Goal: Information Seeking & Learning: Learn about a topic

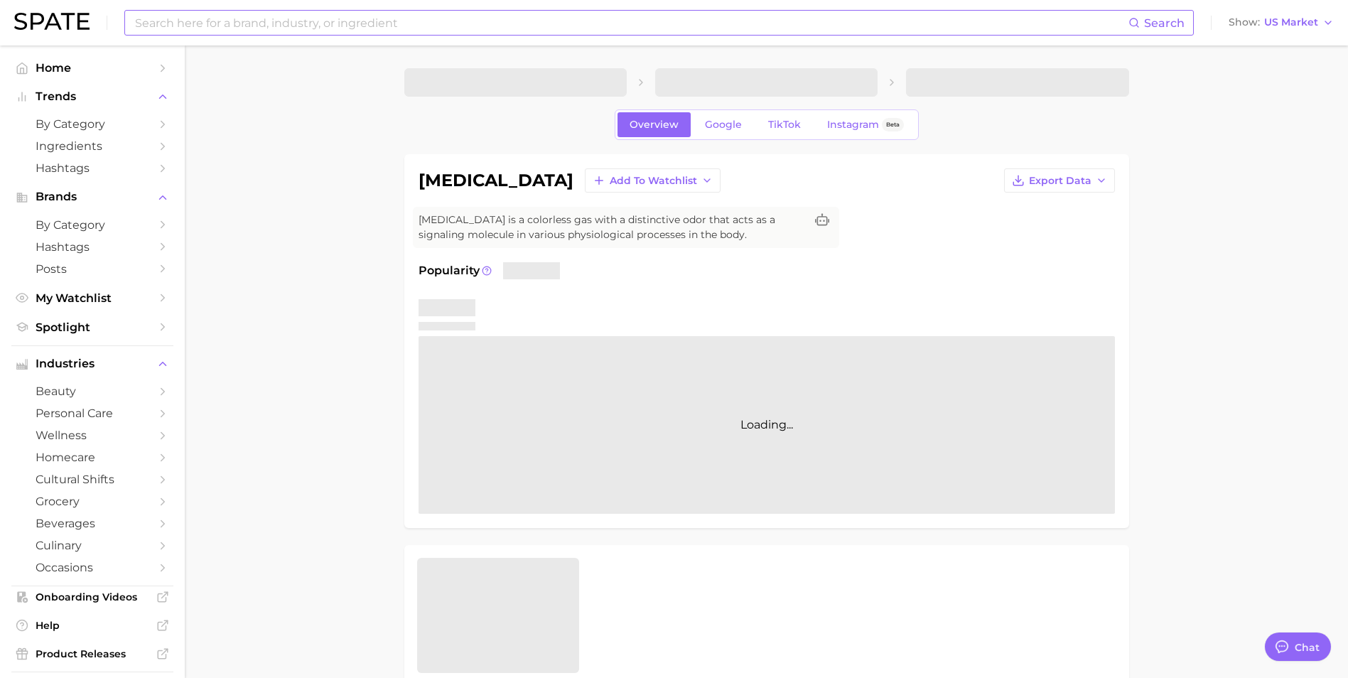
scroll to position [430, 0]
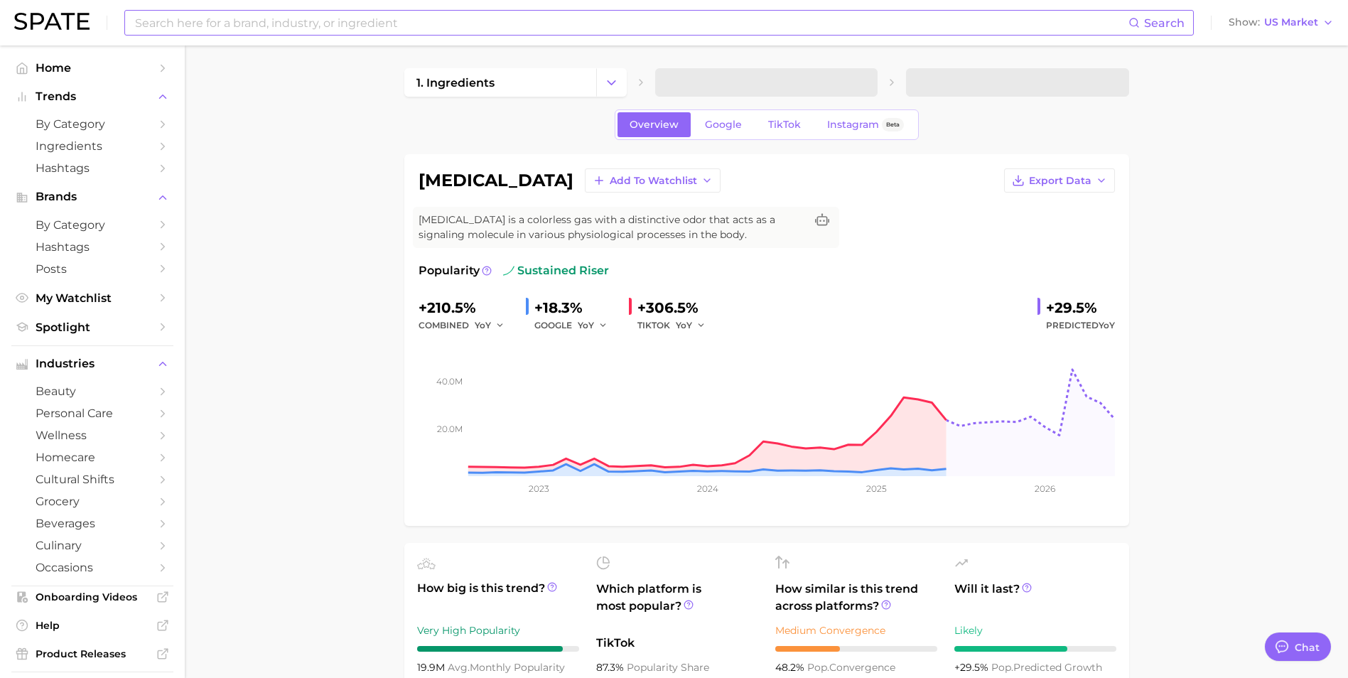
type textarea "x"
click at [271, 17] on input at bounding box center [631, 23] width 995 height 24
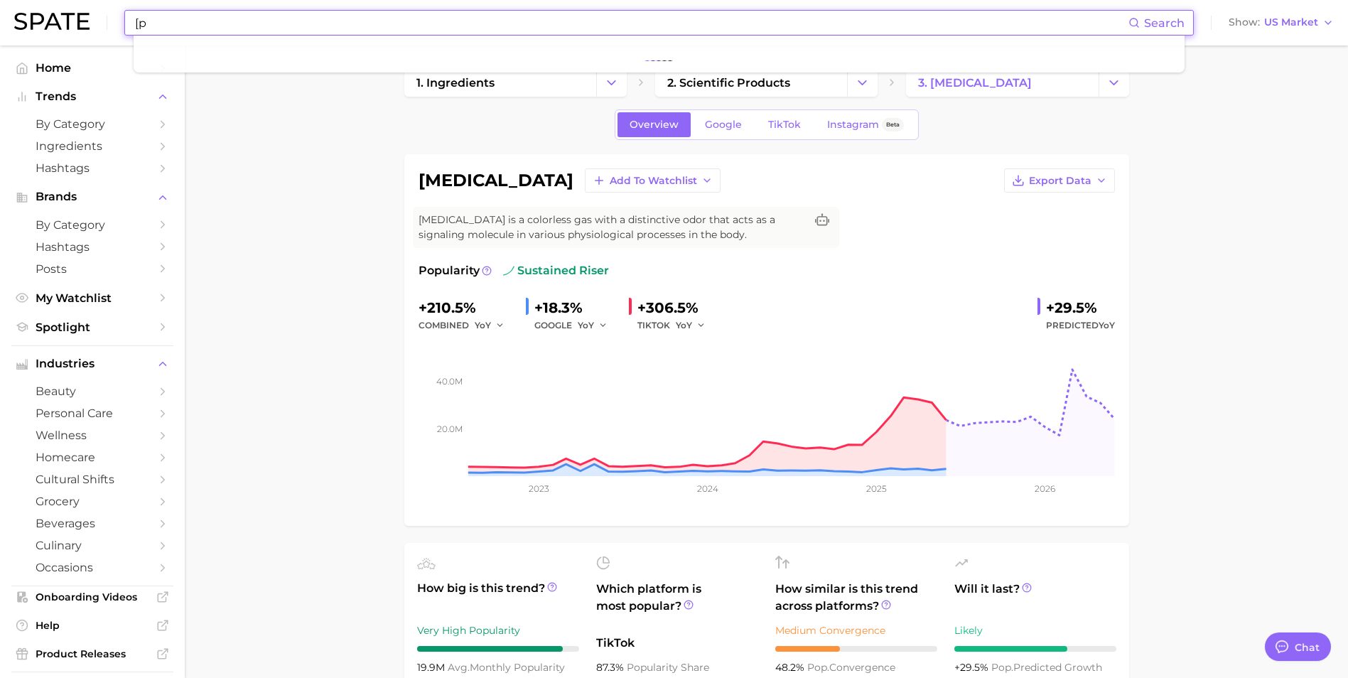
type input "["
type input "postbiotic"
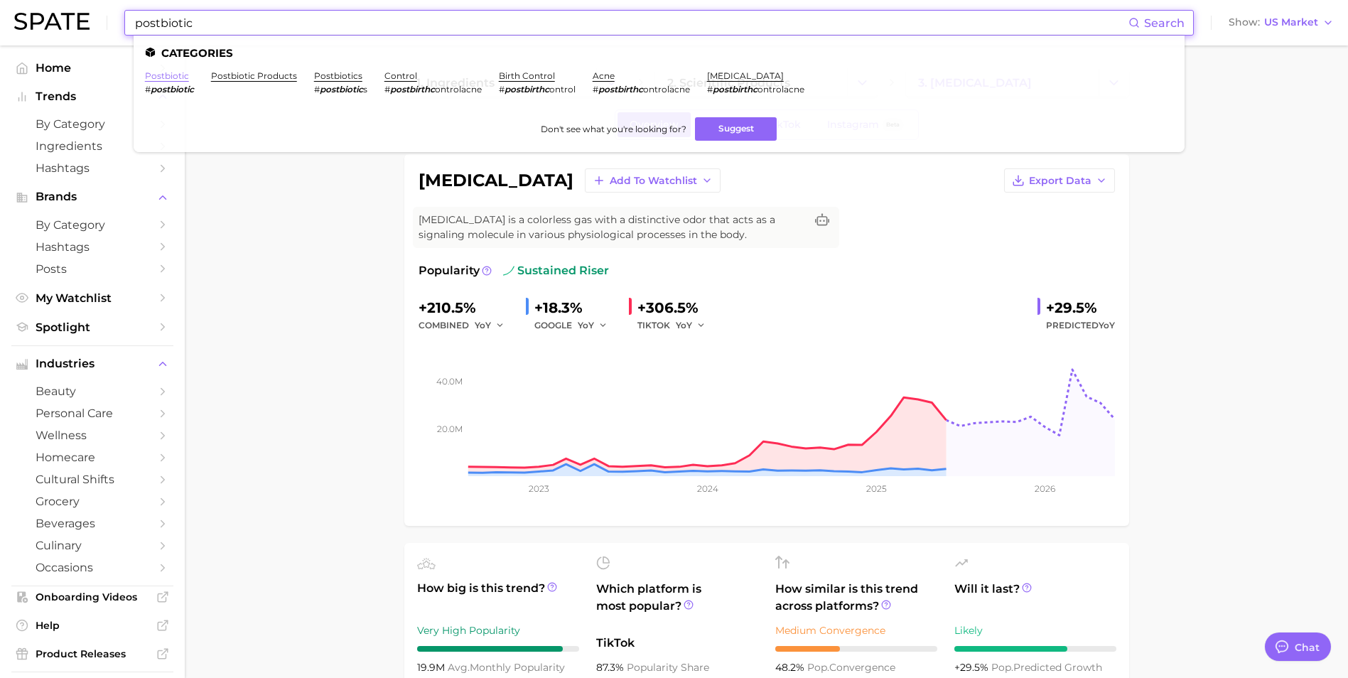
click at [168, 79] on link "postbiotic" at bounding box center [167, 75] width 44 height 11
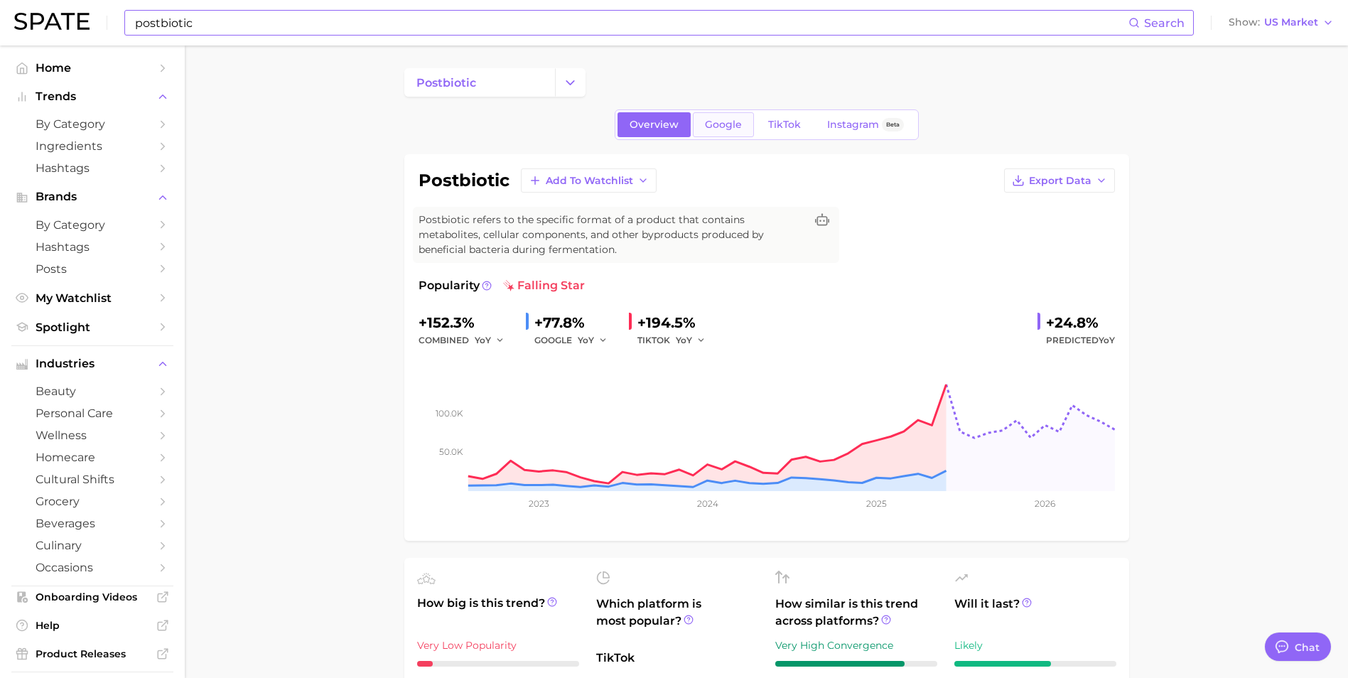
click at [721, 126] on span "Google" at bounding box center [723, 125] width 37 height 12
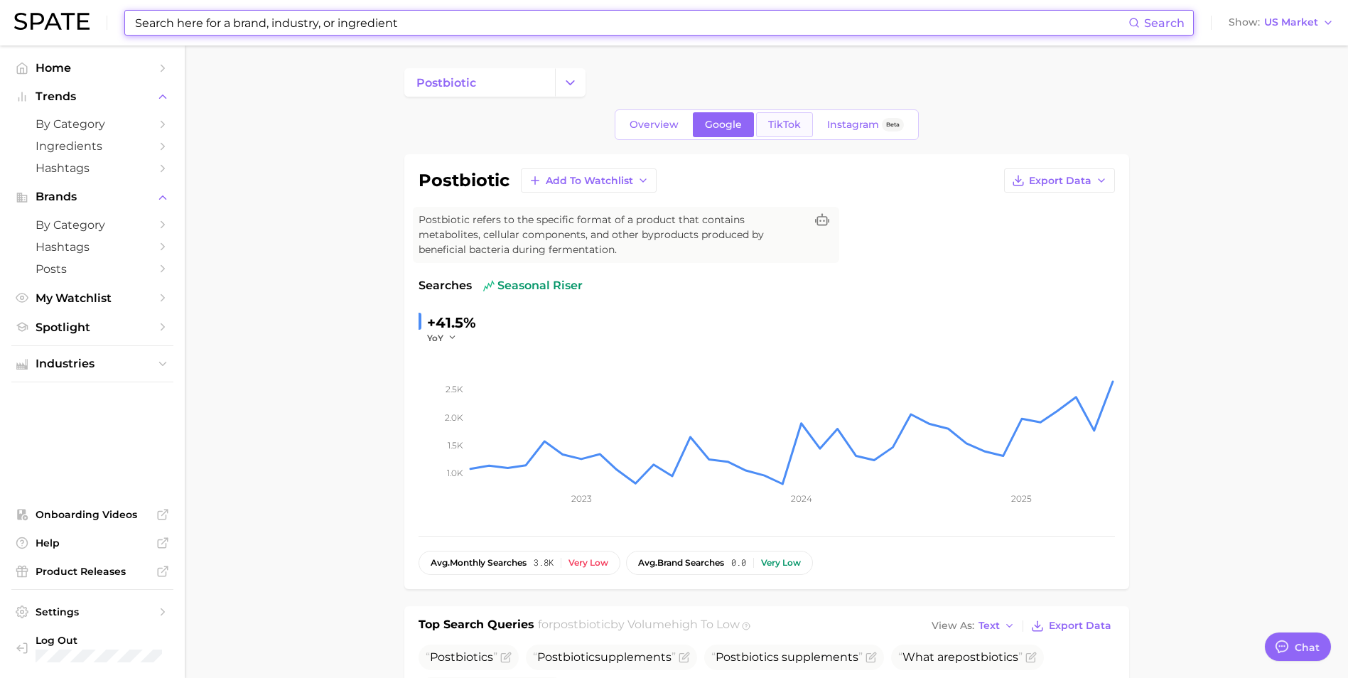
click at [794, 126] on span "TikTok" at bounding box center [784, 125] width 33 height 12
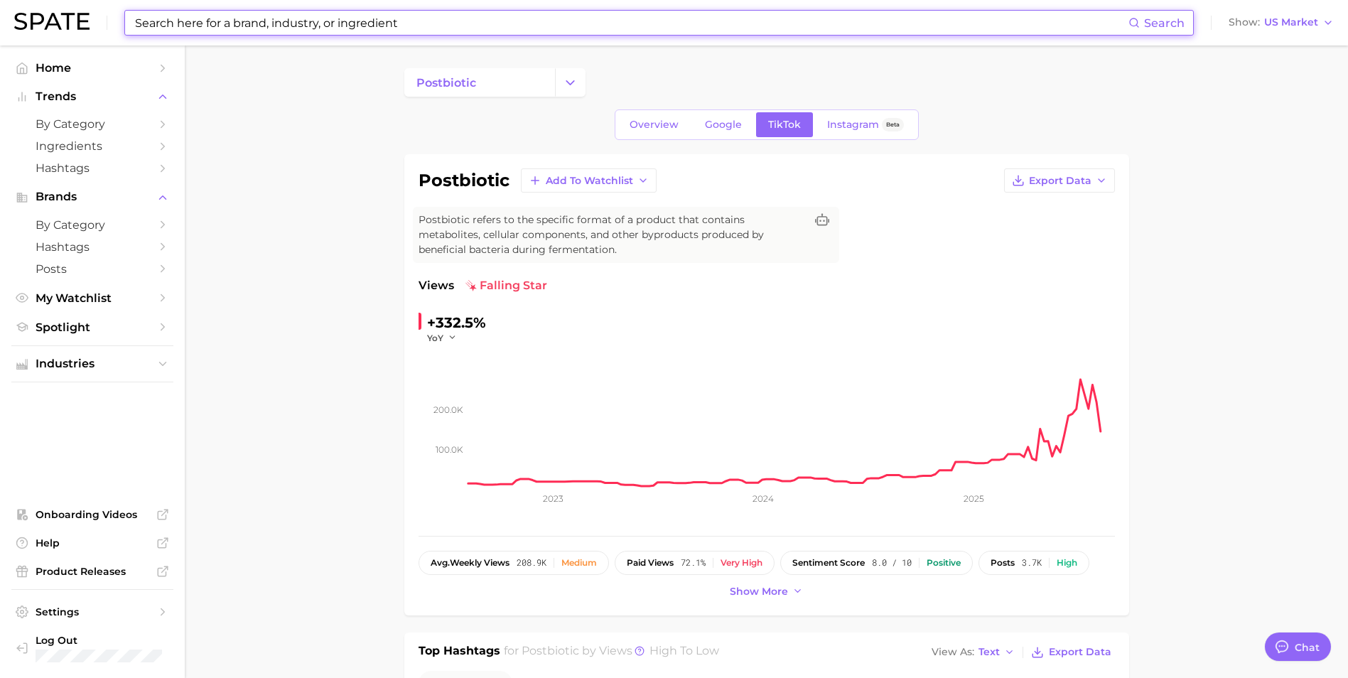
click at [503, 18] on input at bounding box center [631, 23] width 995 height 24
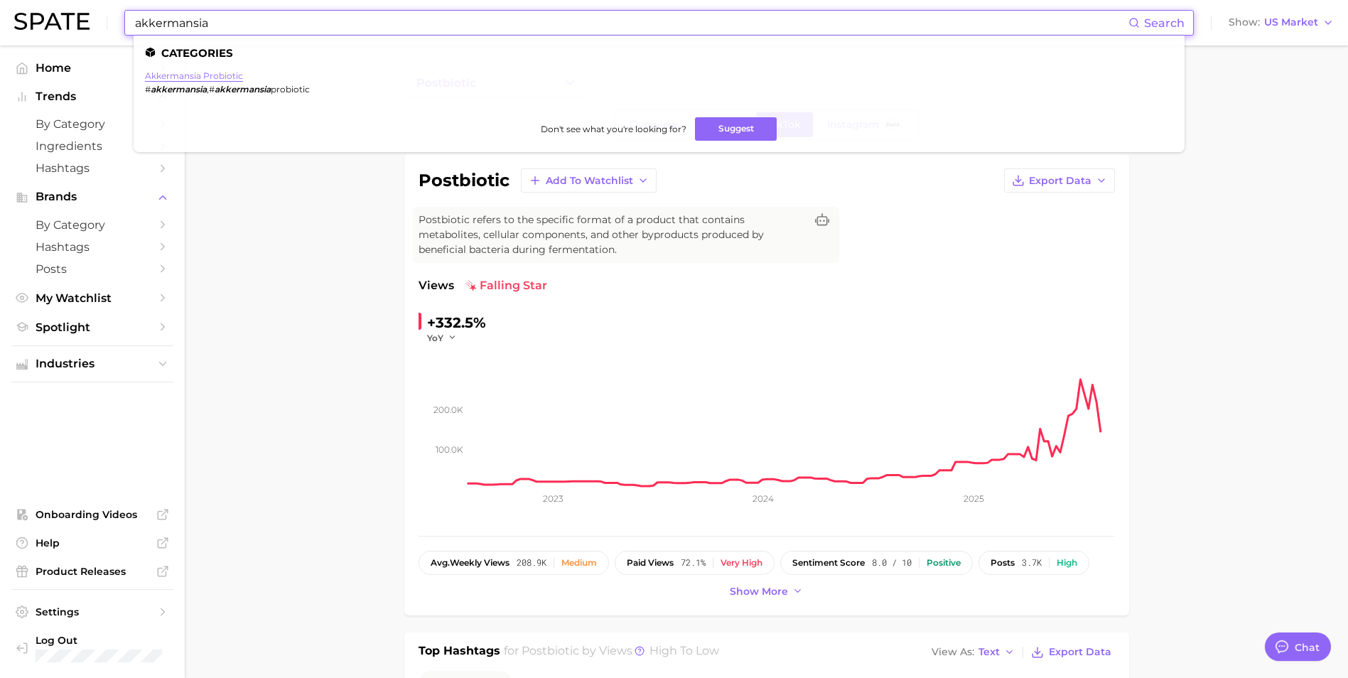
type input "akkermansia"
click at [211, 80] on link "akkermansia probiotic" at bounding box center [194, 75] width 98 height 11
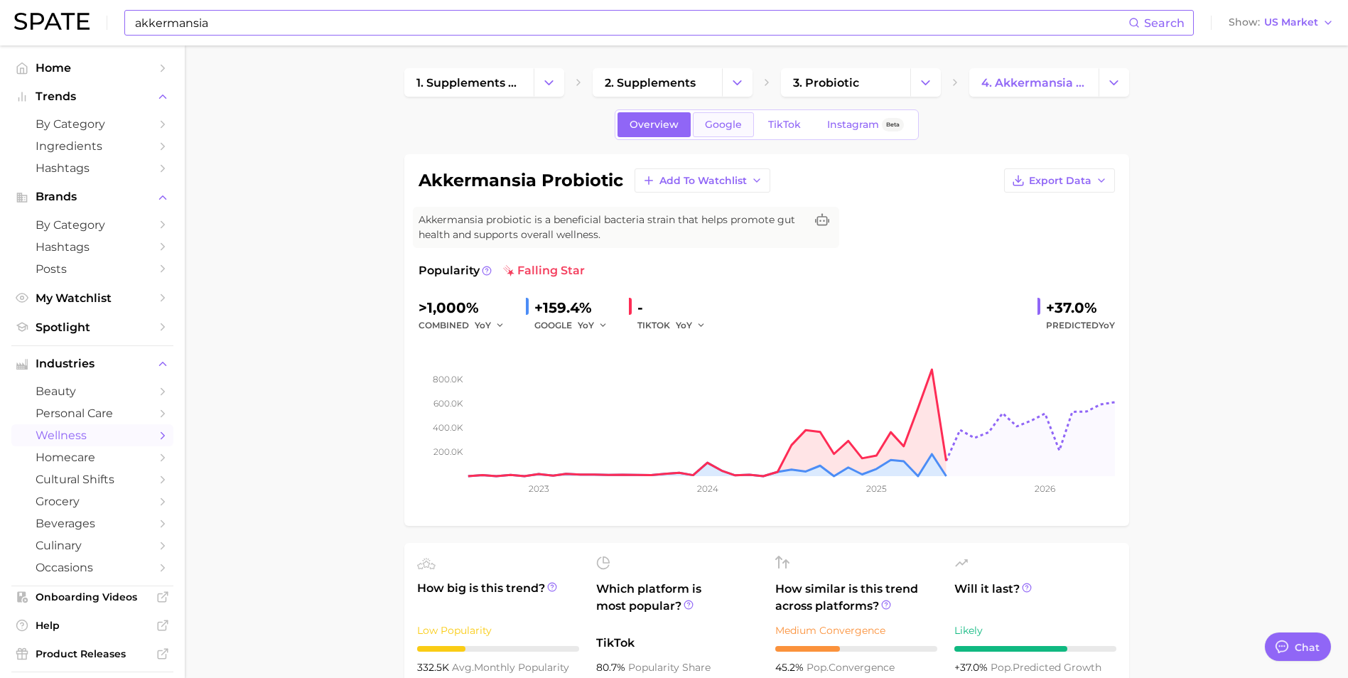
click at [730, 128] on span "Google" at bounding box center [723, 125] width 37 height 12
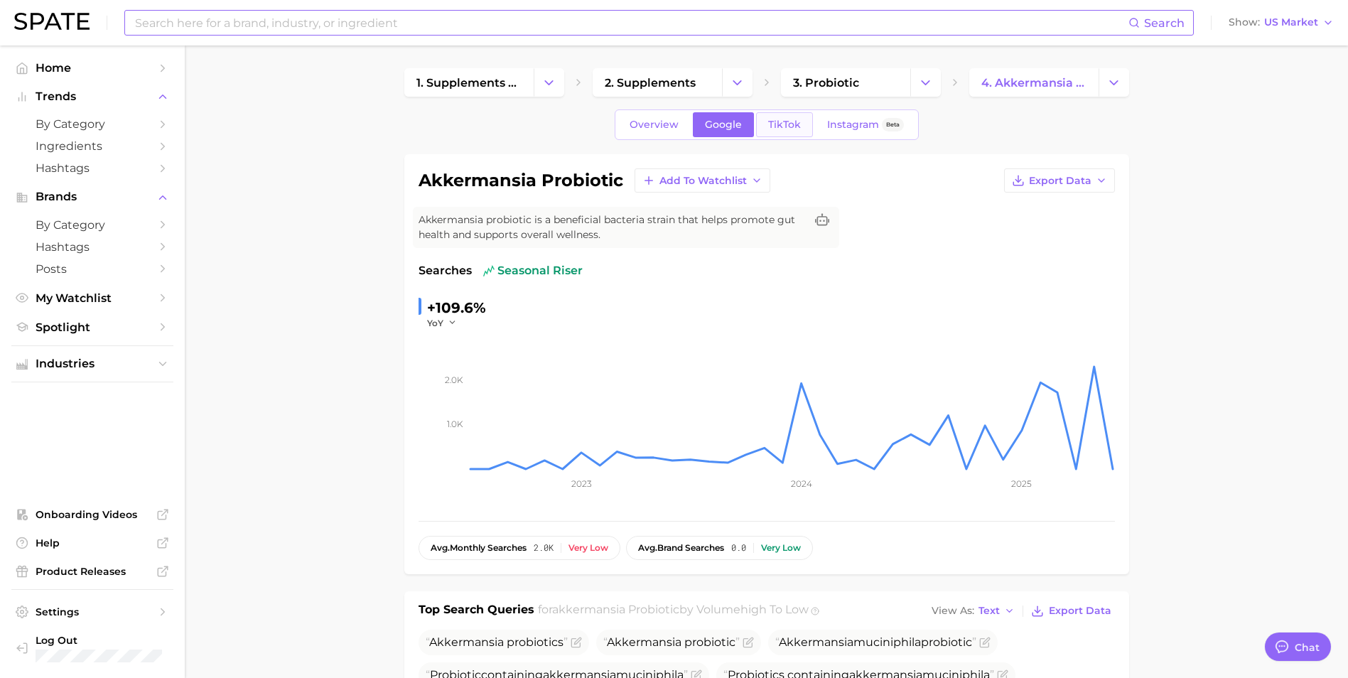
click at [794, 122] on span "TikTok" at bounding box center [784, 125] width 33 height 12
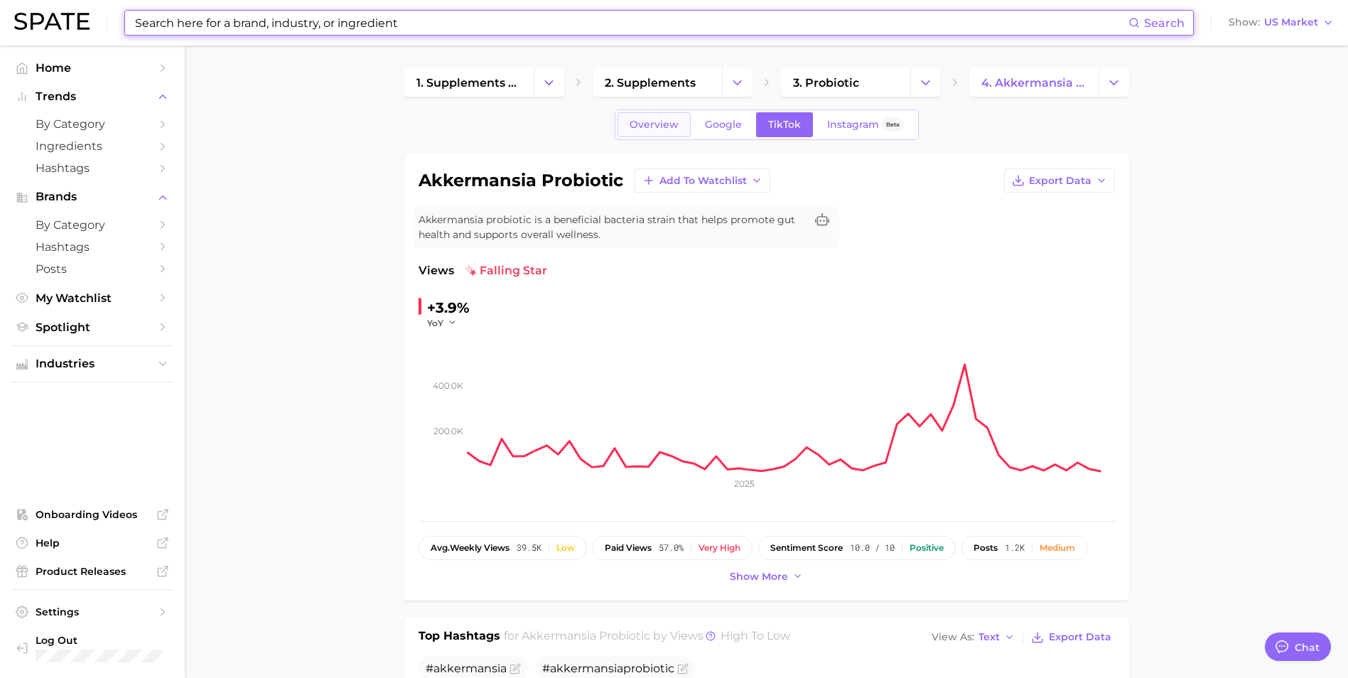
click at [679, 122] on link "Overview" at bounding box center [653, 124] width 73 height 25
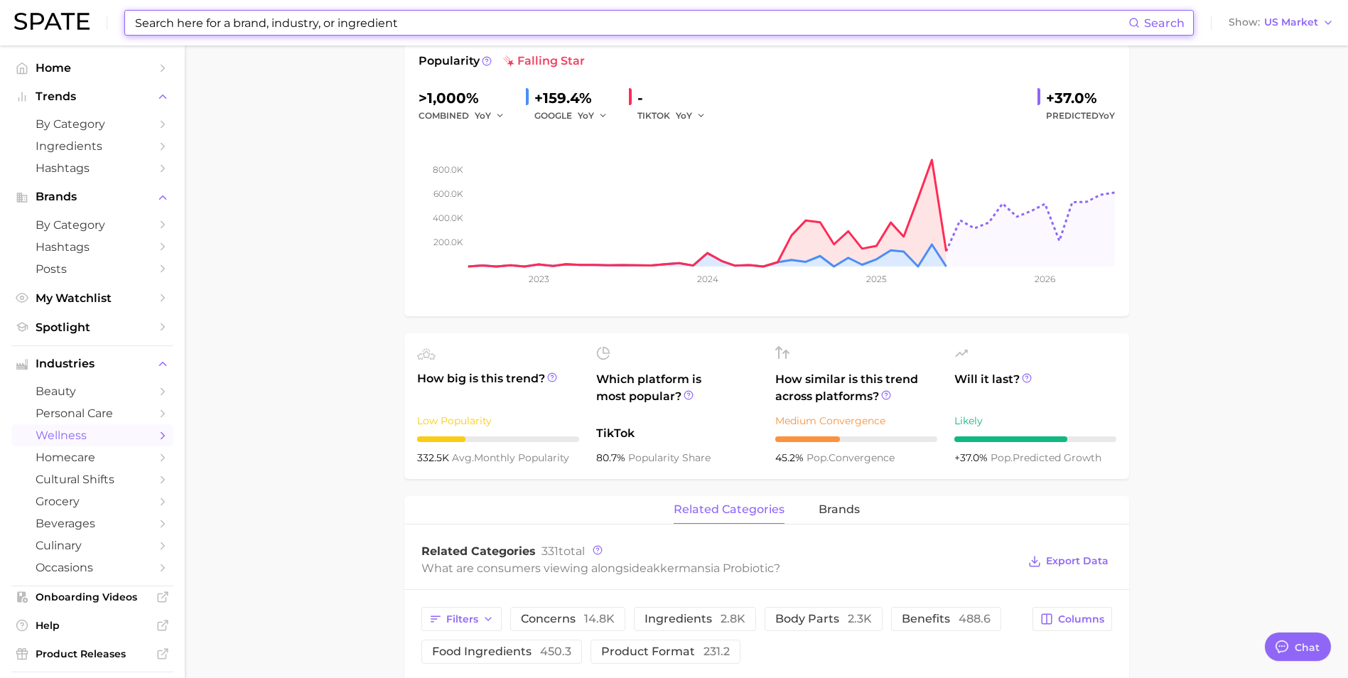
scroll to position [71, 0]
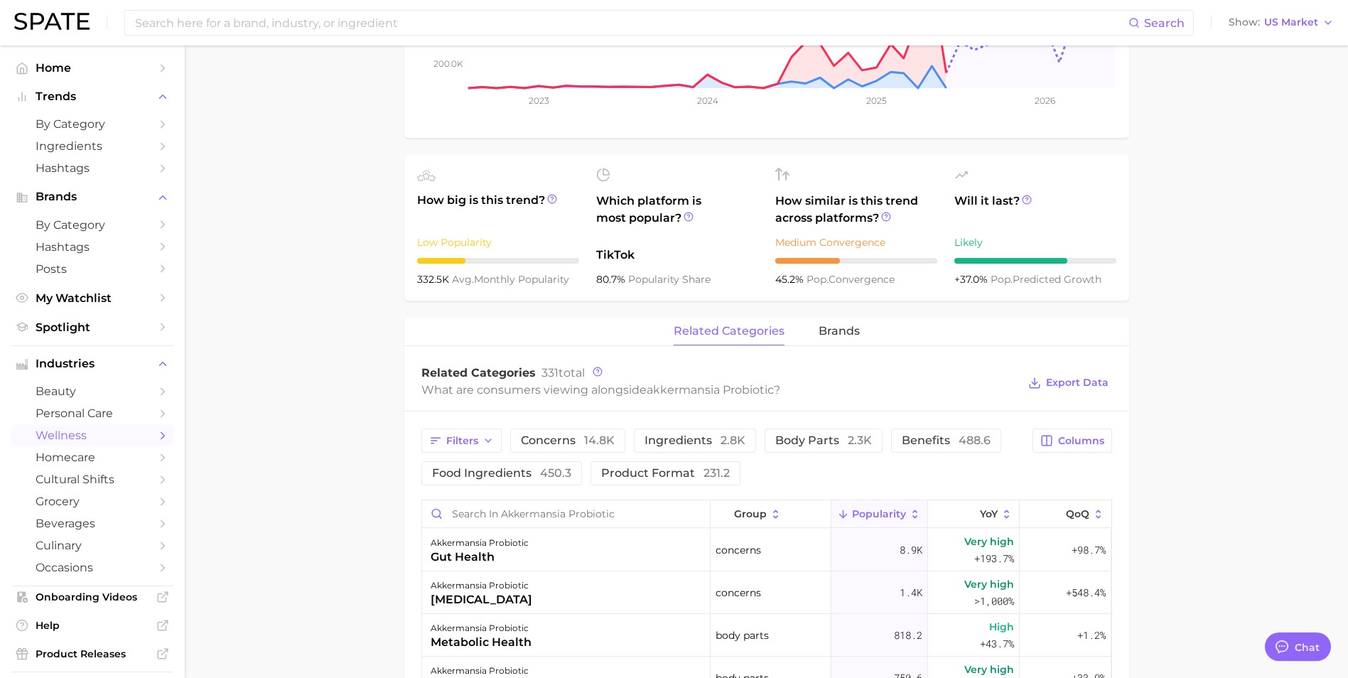
scroll to position [426, 0]
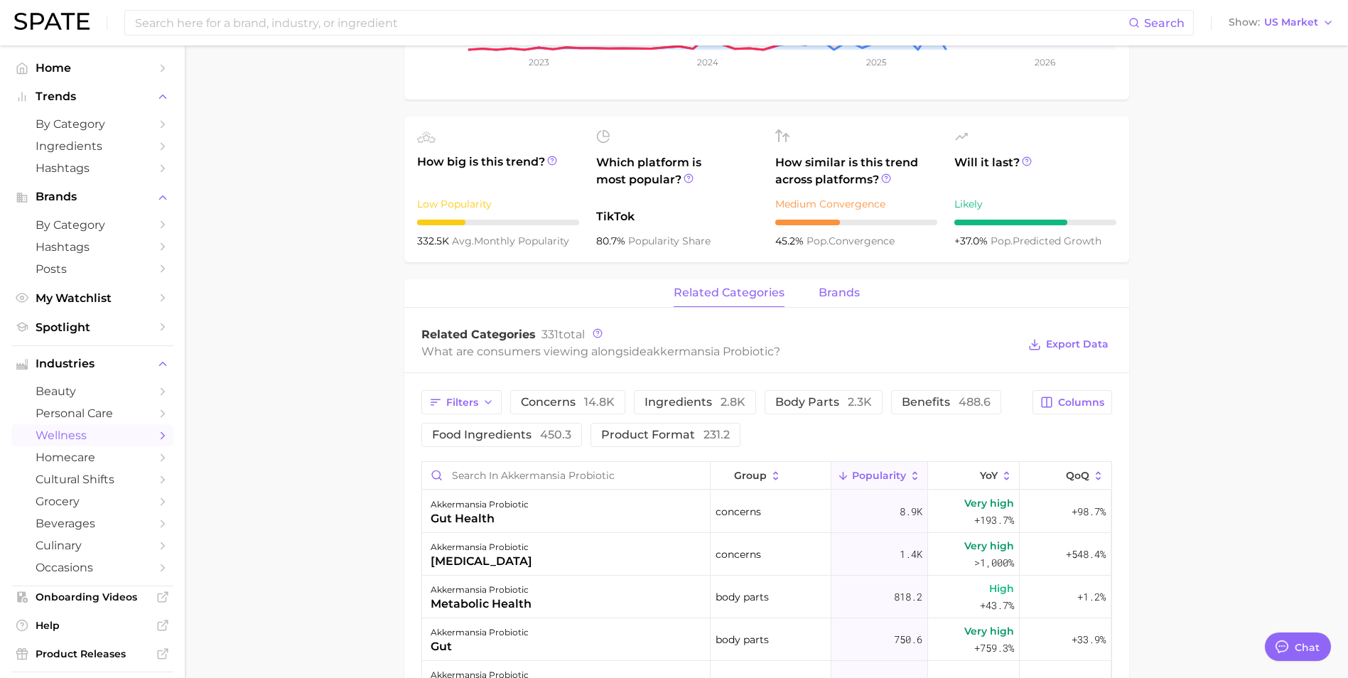
click at [836, 292] on span "brands" at bounding box center [839, 292] width 41 height 13
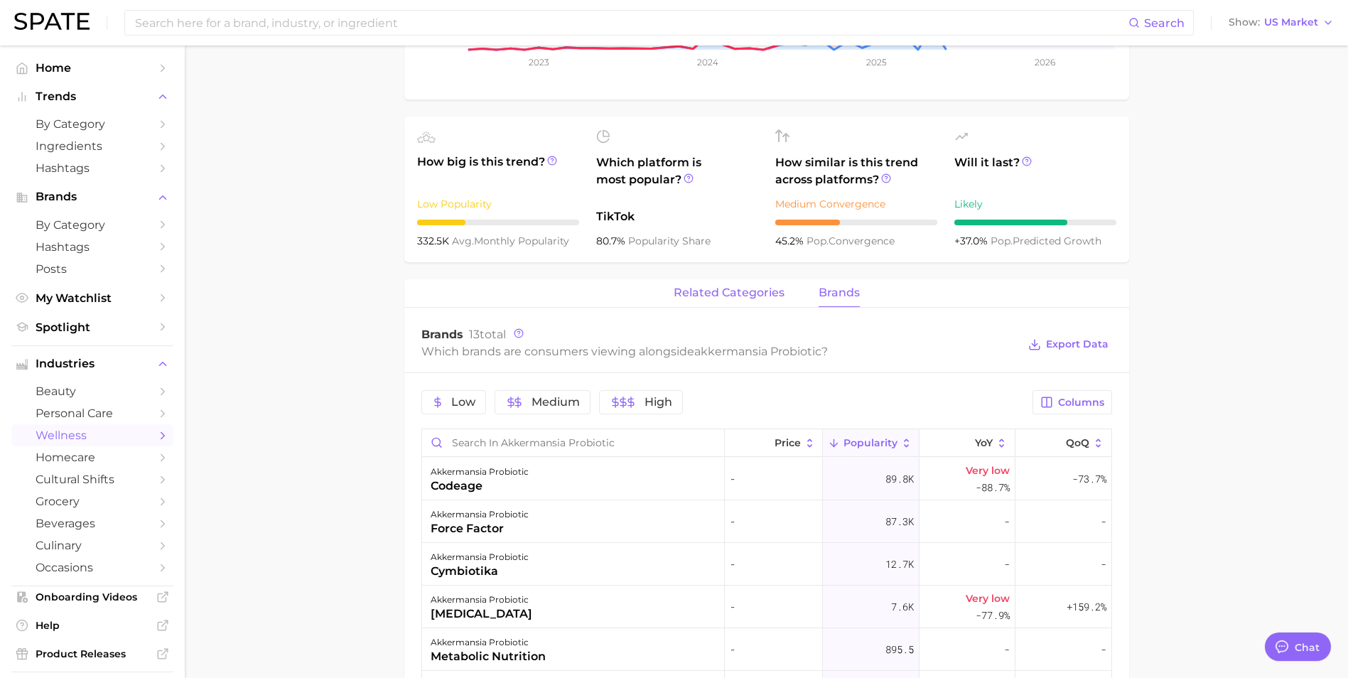
click at [745, 293] on span "related categories" at bounding box center [729, 292] width 111 height 13
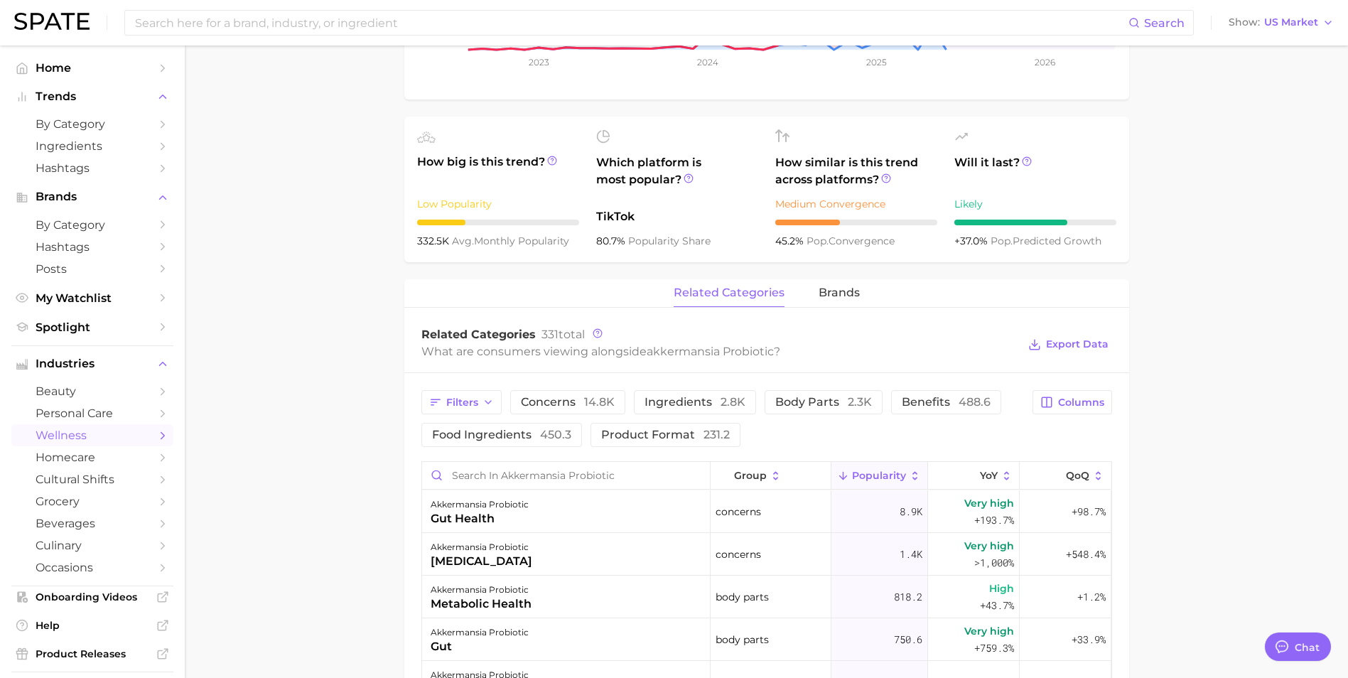
click at [304, 354] on main "1. supplements & ingestibles 2. supplements 3. probiotic 4. akkermansia probiot…" at bounding box center [766, 423] width 1163 height 1608
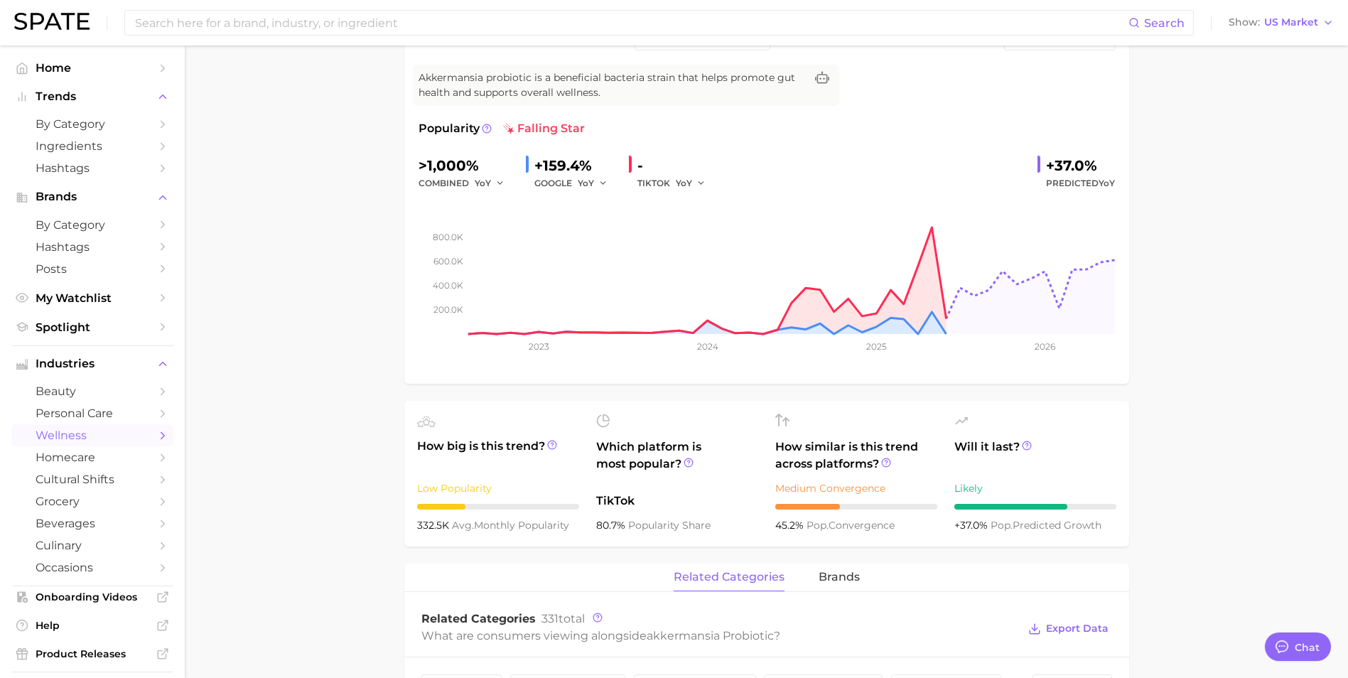
scroll to position [0, 0]
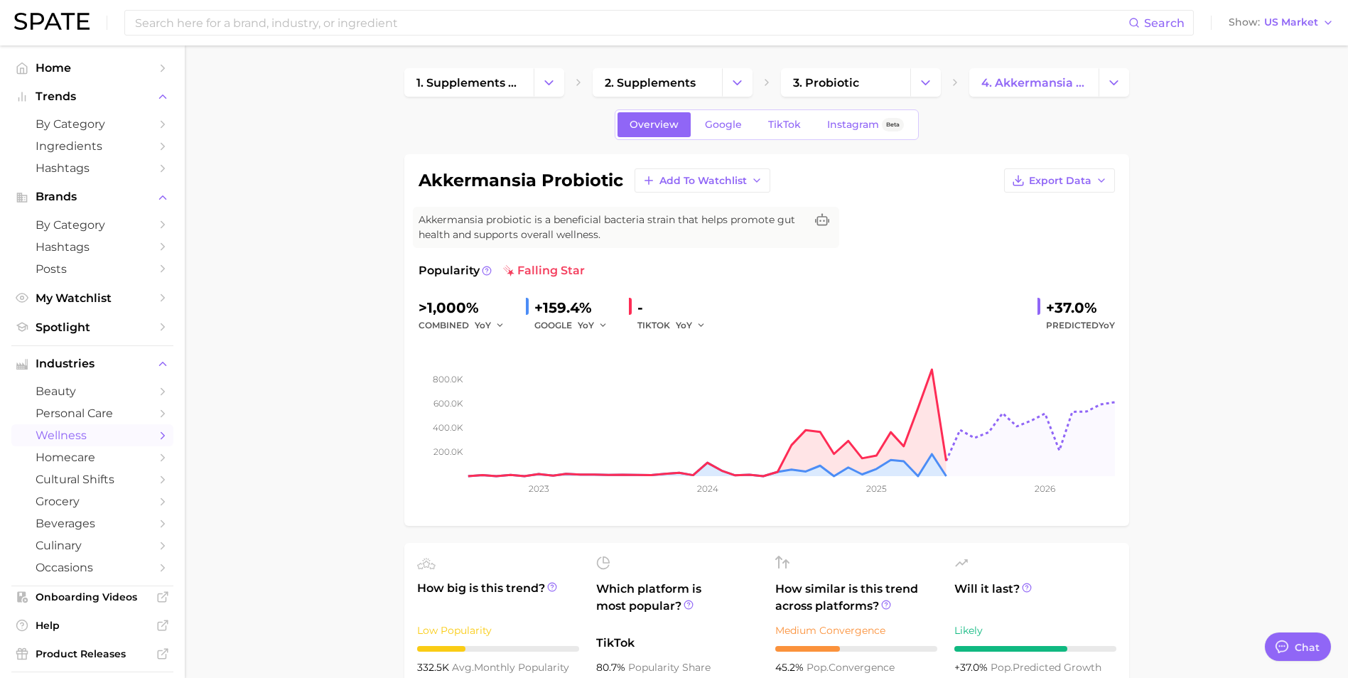
drag, startPoint x: 340, startPoint y: 29, endPoint x: 349, endPoint y: 26, distance: 9.2
click at [340, 28] on input at bounding box center [631, 23] width 995 height 24
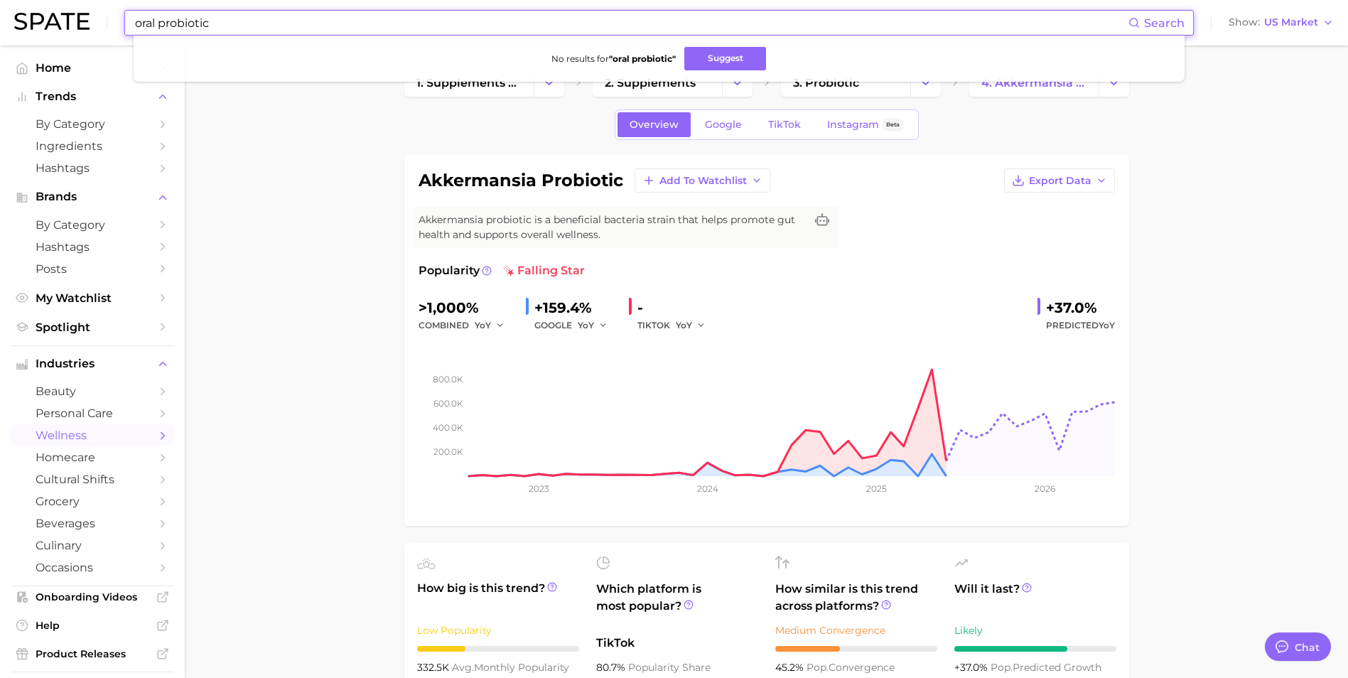
click at [440, 30] on input "oral probiotic" at bounding box center [631, 23] width 995 height 24
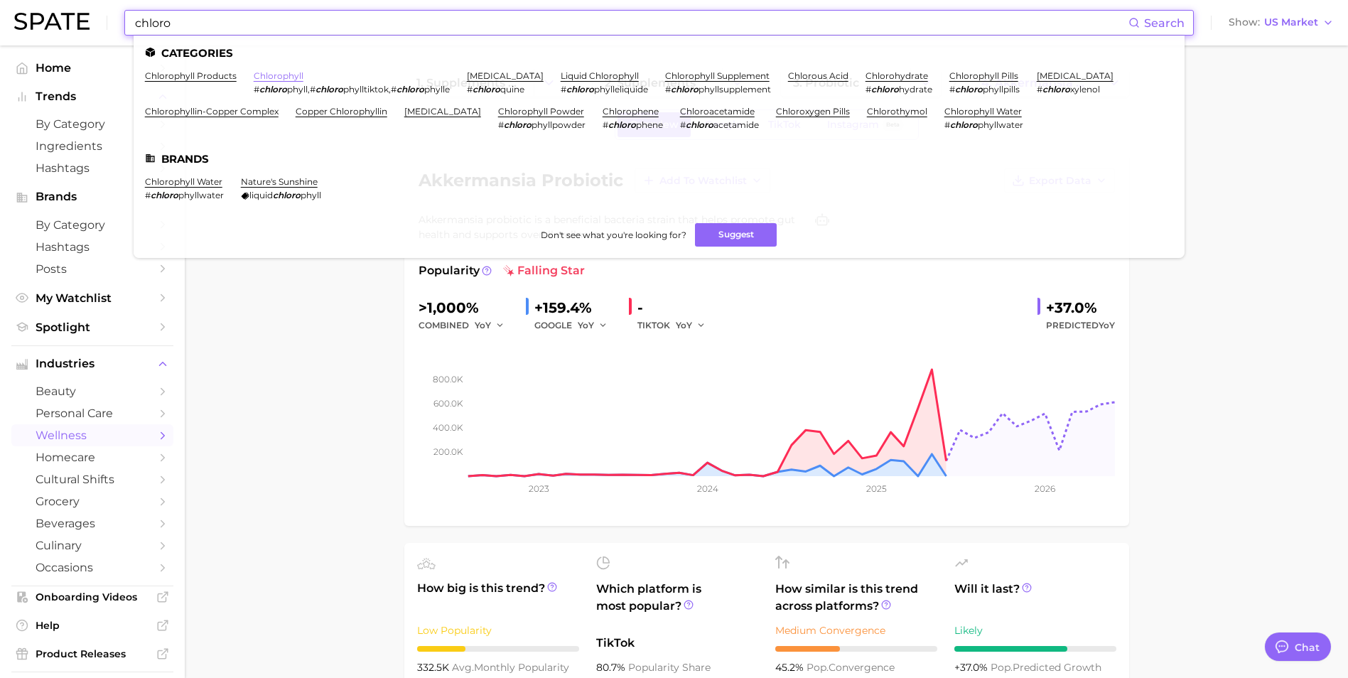
type input "chloro"
click at [276, 78] on link "chlorophyll" at bounding box center [279, 75] width 50 height 11
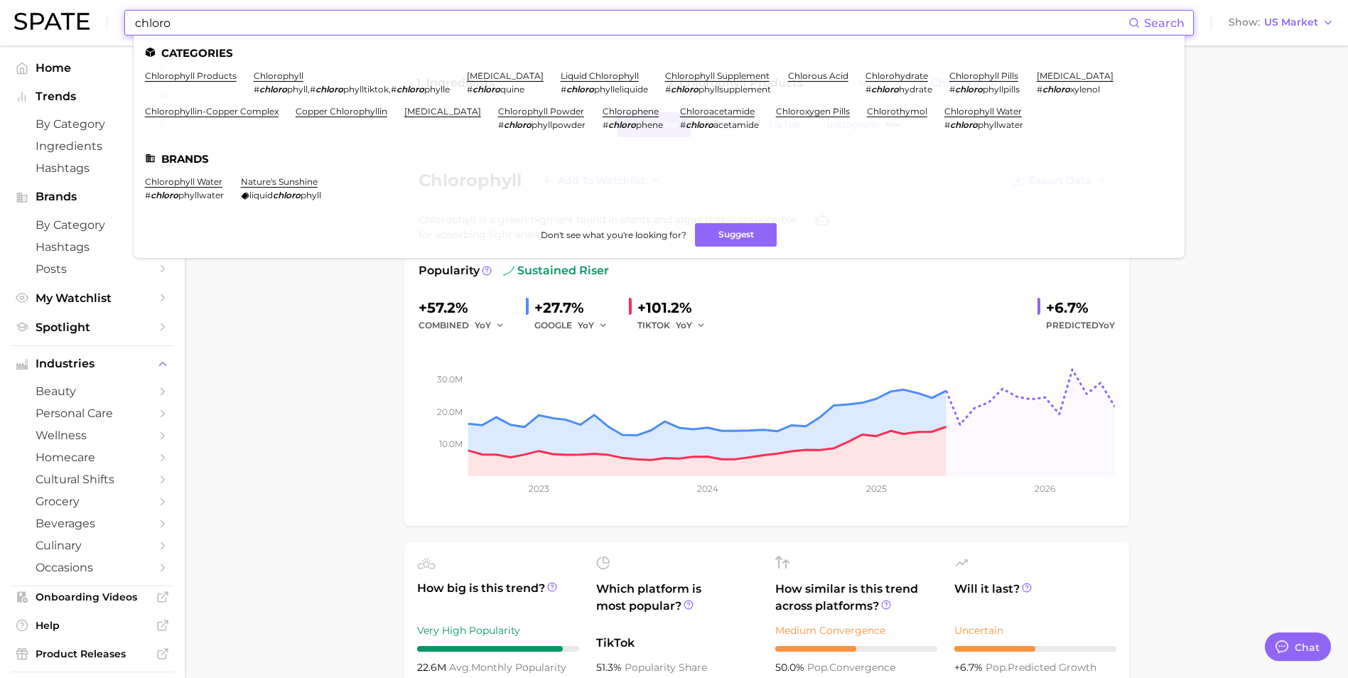
click at [448, 21] on input "chloro" at bounding box center [631, 23] width 995 height 24
click at [282, 75] on link "chlorophyll" at bounding box center [279, 75] width 50 height 11
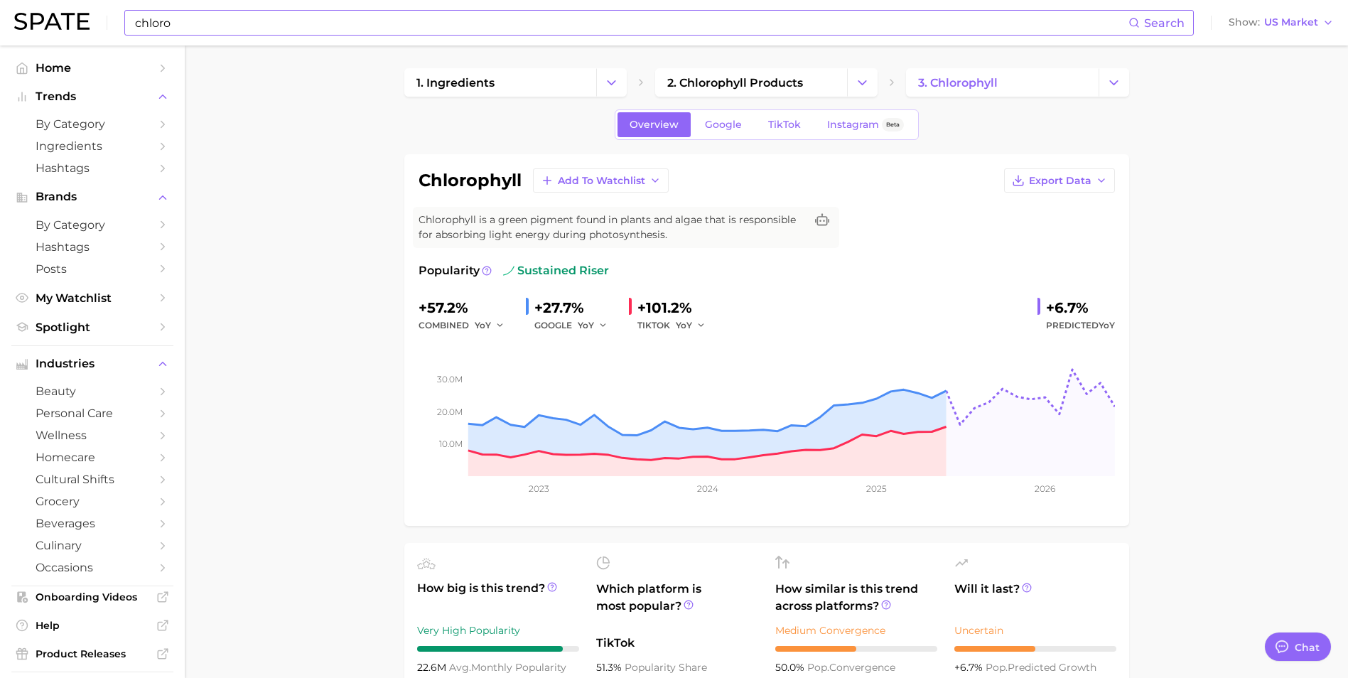
click at [474, 30] on input "chloro" at bounding box center [631, 23] width 995 height 24
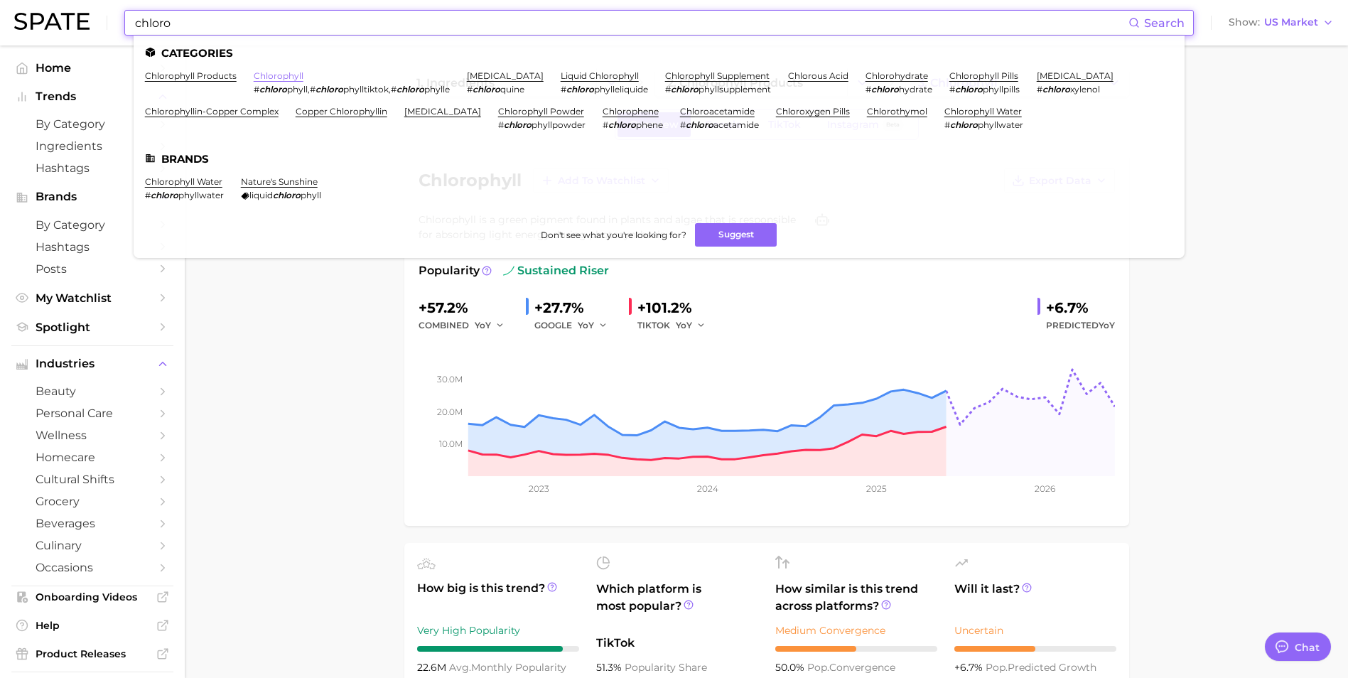
click at [290, 75] on link "chlorophyll" at bounding box center [279, 75] width 50 height 11
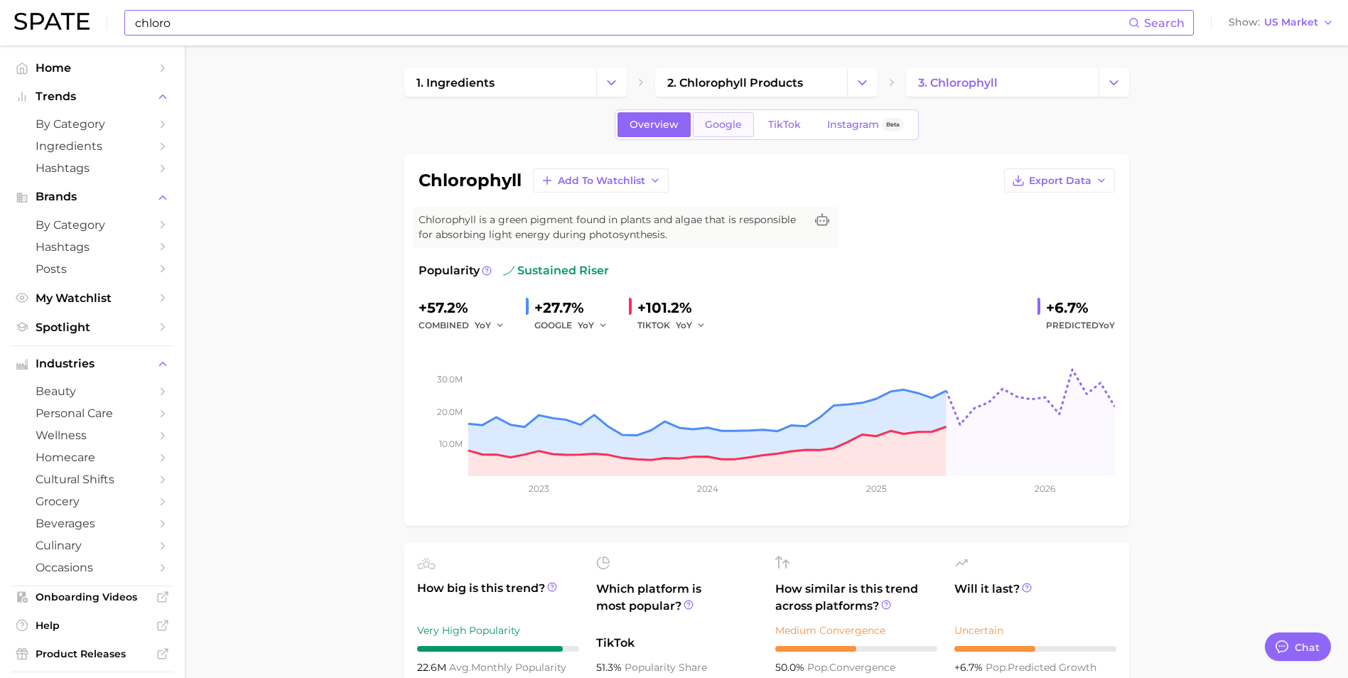
click at [730, 124] on span "Google" at bounding box center [723, 125] width 37 height 12
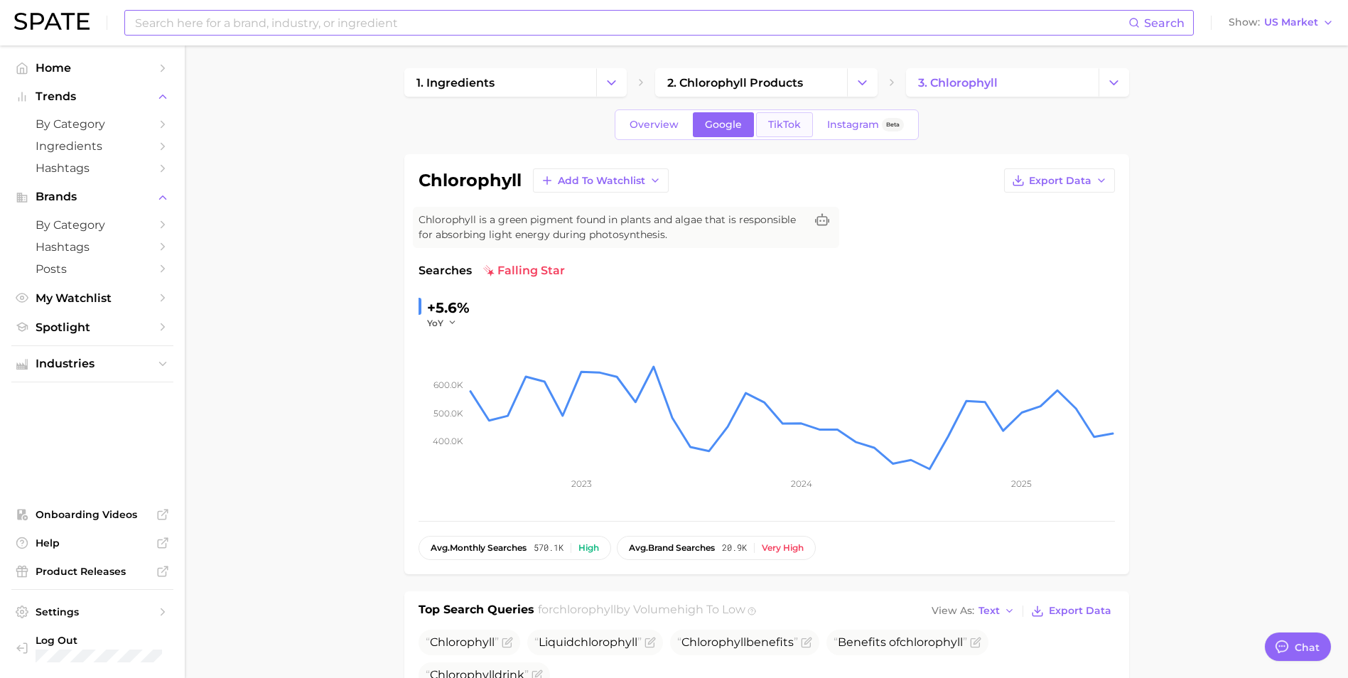
click at [779, 124] on span "TikTok" at bounding box center [784, 125] width 33 height 12
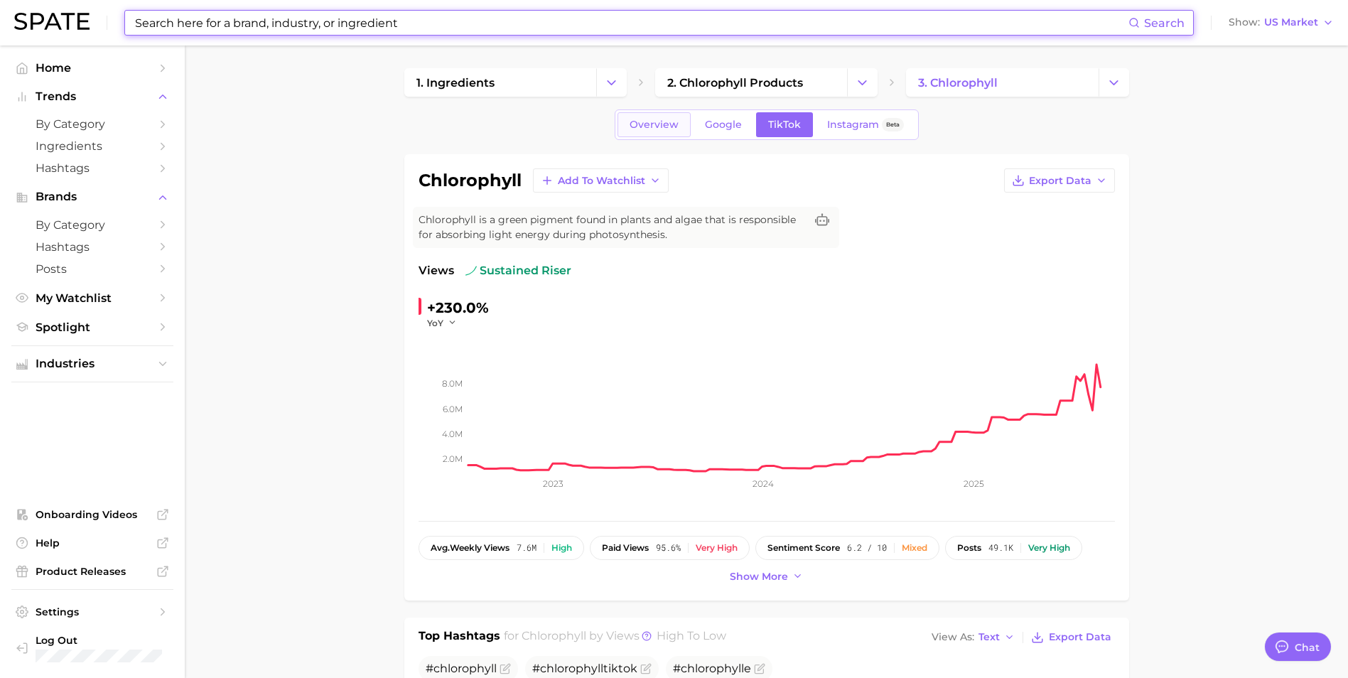
click at [664, 126] on span "Overview" at bounding box center [654, 125] width 49 height 12
